Goal: Task Accomplishment & Management: Complete application form

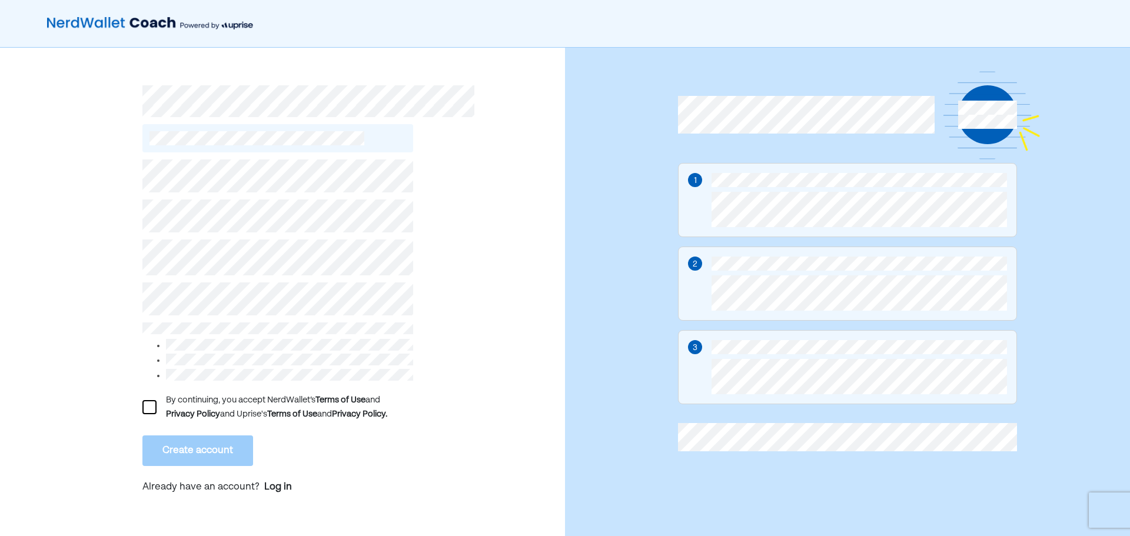
click at [130, 300] on div "By continuing, you accept NerdWallet’s Terms of Use and Privacy Policy and Upri…" at bounding box center [282, 298] width 565 height 500
click at [142, 403] on div "By continuing, you accept NerdWallet’s Terms of Use and Privacy Policy and Upri…" at bounding box center [282, 298] width 565 height 500
click at [150, 402] on div at bounding box center [149, 407] width 14 height 14
click at [195, 453] on button "Create account" at bounding box center [197, 451] width 111 height 31
click at [195, 449] on button "Create account" at bounding box center [197, 451] width 111 height 31
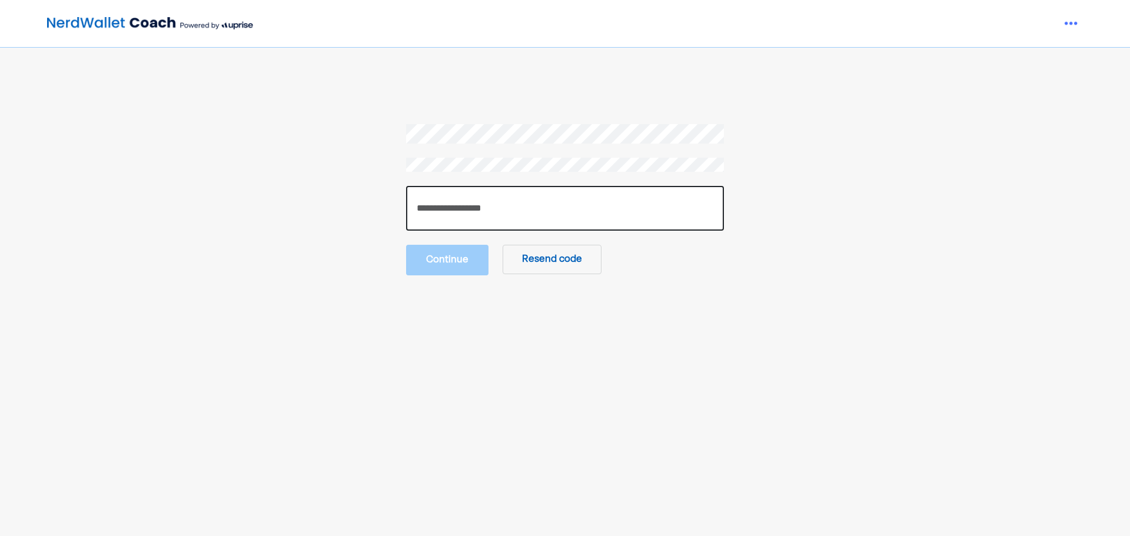
click at [459, 200] on input "number" at bounding box center [565, 208] width 318 height 45
paste input "******"
type input "******"
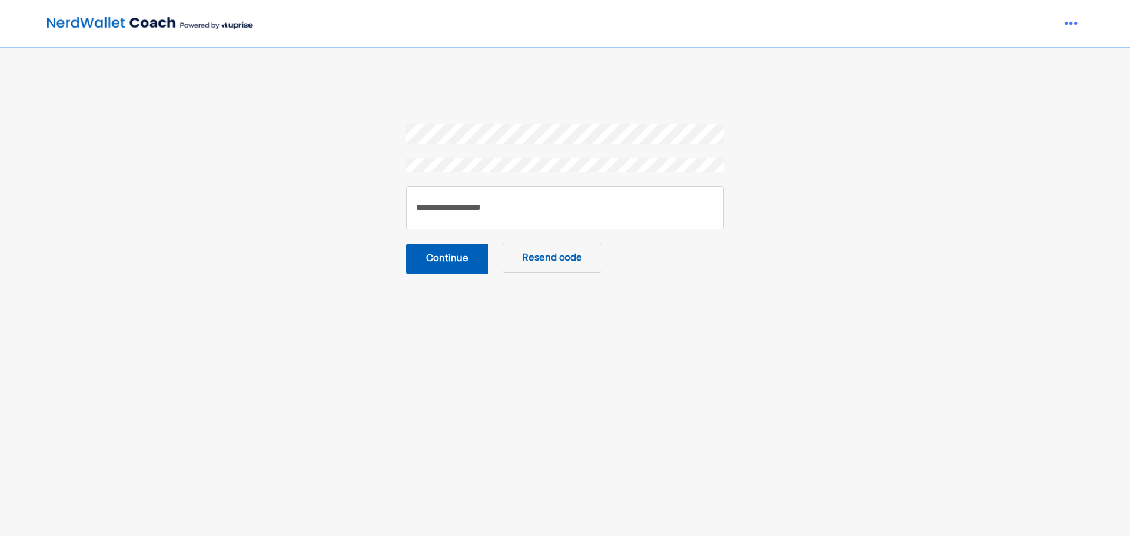
click at [462, 266] on button "Continue" at bounding box center [447, 259] width 82 height 31
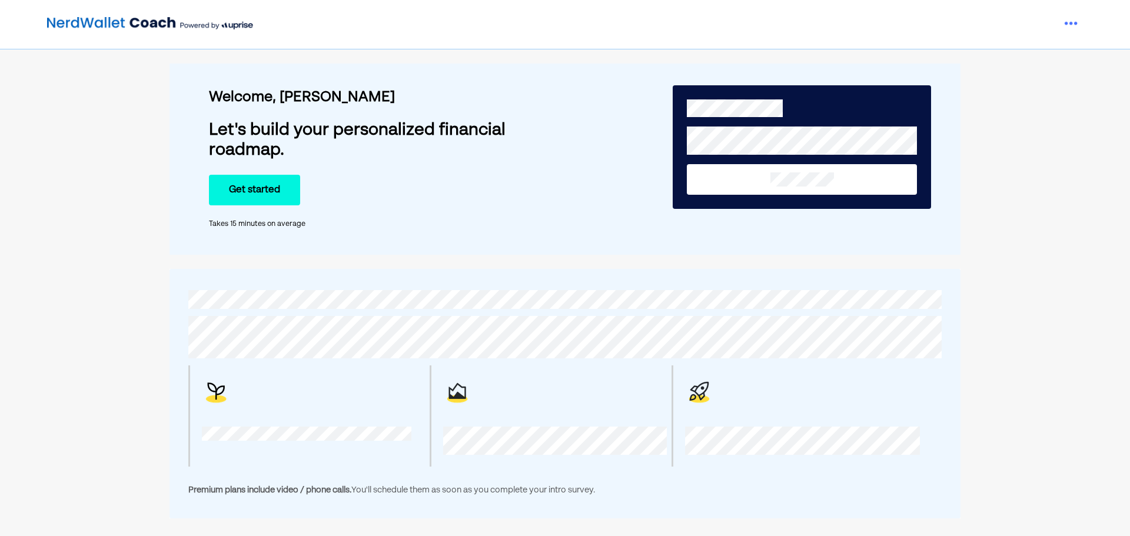
click at [272, 190] on button "Get started" at bounding box center [254, 190] width 91 height 31
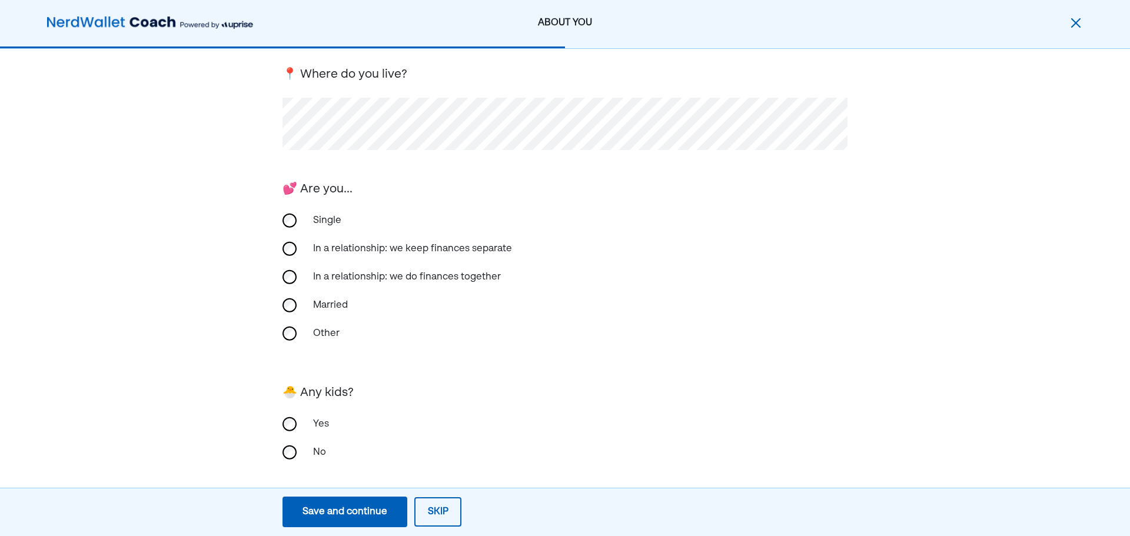
scroll to position [184, 0]
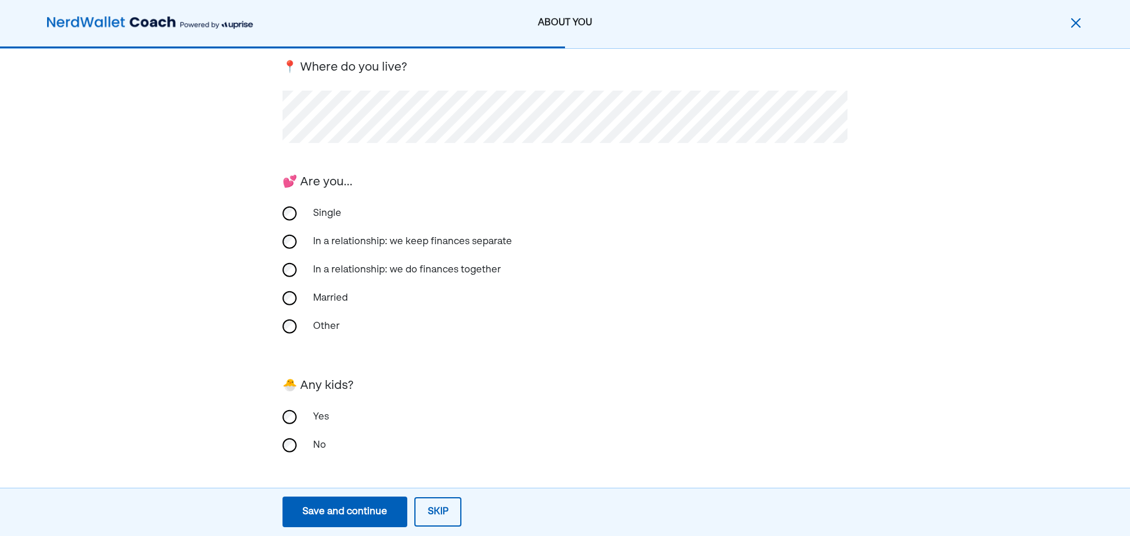
click at [356, 519] on div "Save and continue" at bounding box center [345, 512] width 85 height 14
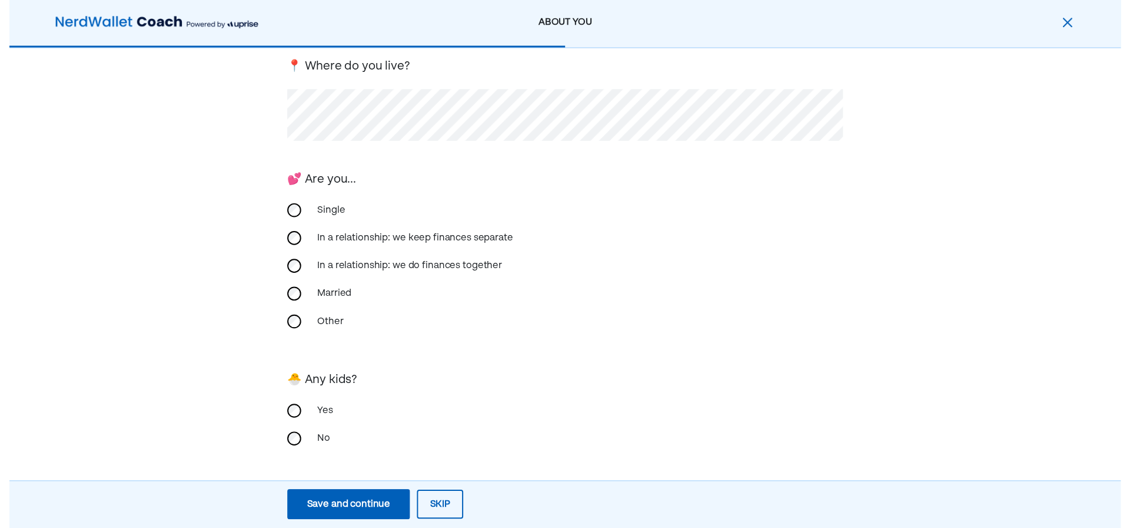
scroll to position [0, 0]
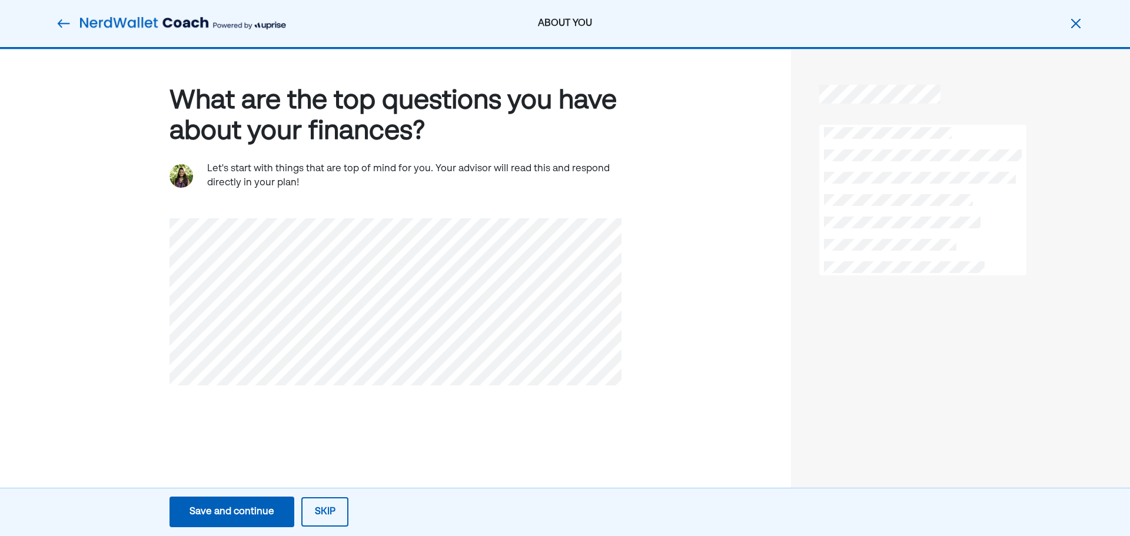
click at [207, 519] on div "Save and continue" at bounding box center [232, 512] width 85 height 14
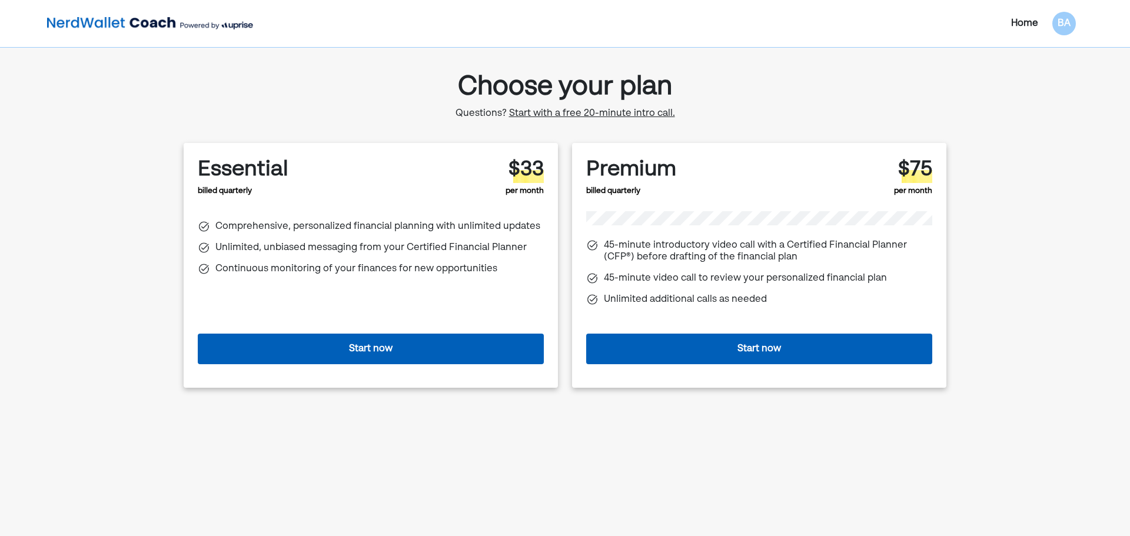
click at [581, 112] on span "Start with a free 20-minute intro call." at bounding box center [592, 113] width 166 height 9
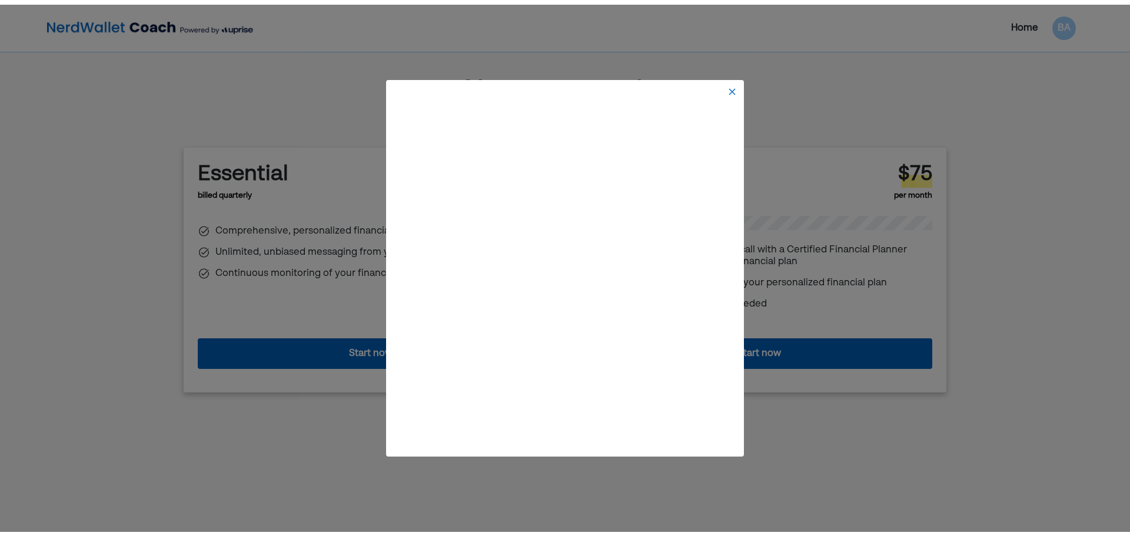
scroll to position [59, 0]
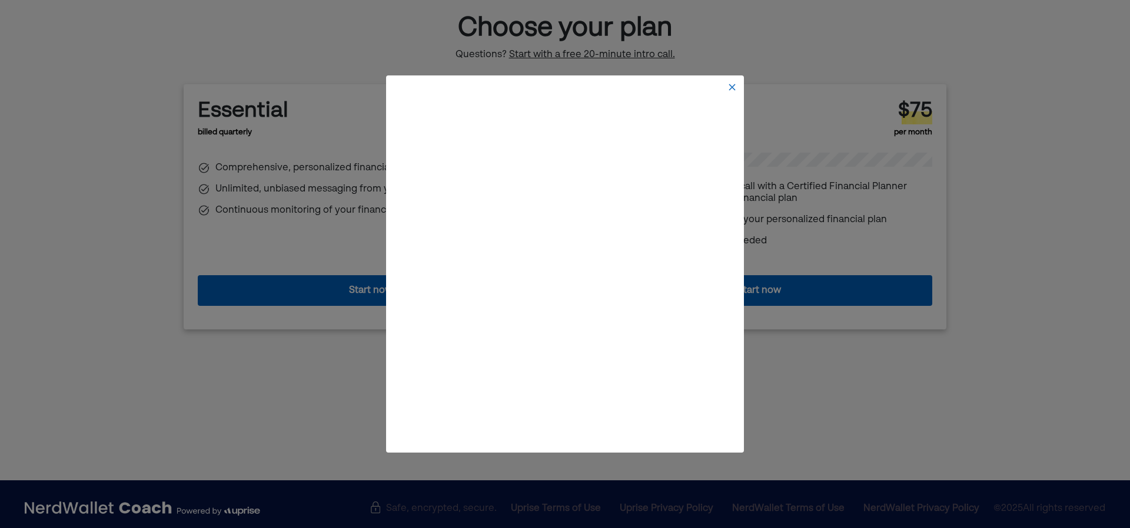
click at [732, 87] on img at bounding box center [732, 86] width 9 height 9
